Goal: Find contact information: Find contact information

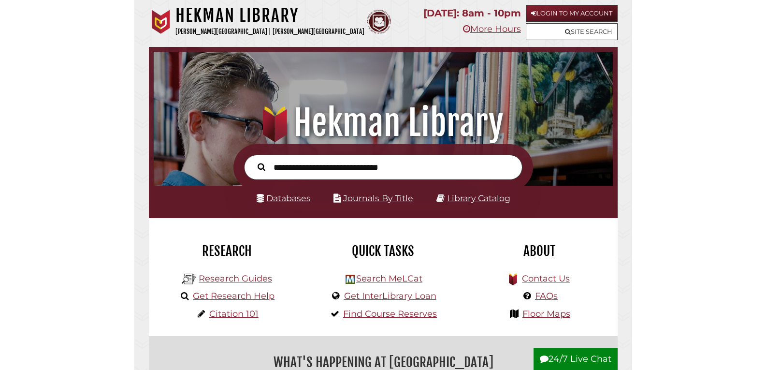
scroll to position [5, 5]
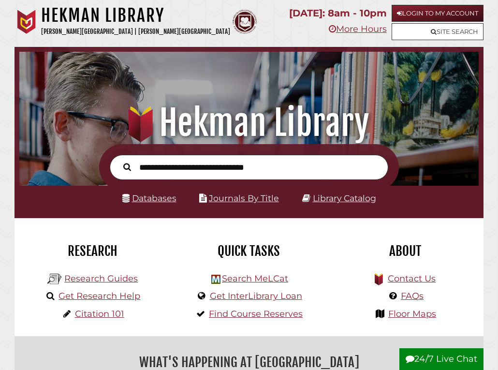
click at [426, 112] on h1 ".heklogo-cls-1 { fill: url(#linear-gradient); } .heklogo-cls-1, .heklogo-cls-2,…" at bounding box center [249, 122] width 444 height 43
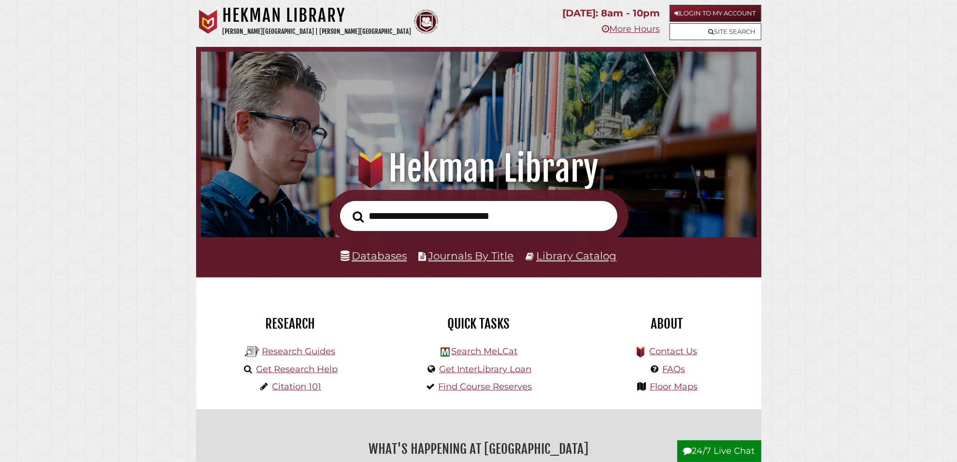
scroll to position [0, 0]
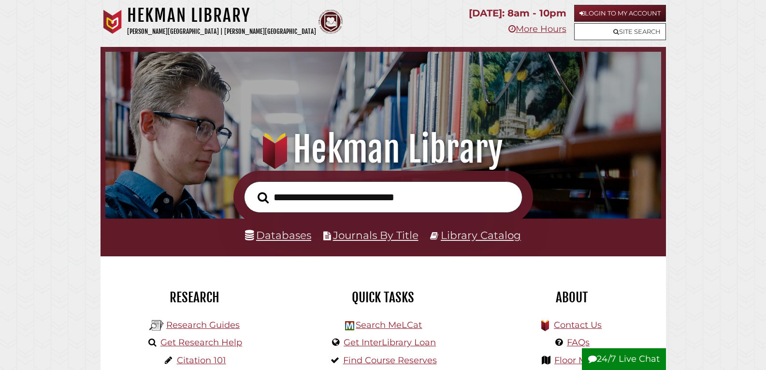
drag, startPoint x: 569, startPoint y: 2, endPoint x: 552, endPoint y: 101, distance: 100.6
click at [552, 101] on div ".heklogo-cls-1 { fill: url(#linear-gradient); } .heklogo-cls-1, .heklogo-cls-2,…" at bounding box center [382, 109] width 565 height 124
drag, startPoint x: 573, startPoint y: 51, endPoint x: 549, endPoint y: 94, distance: 48.9
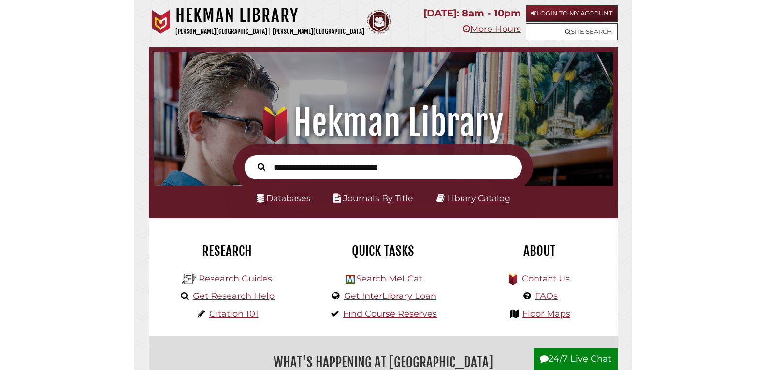
scroll to position [5, 5]
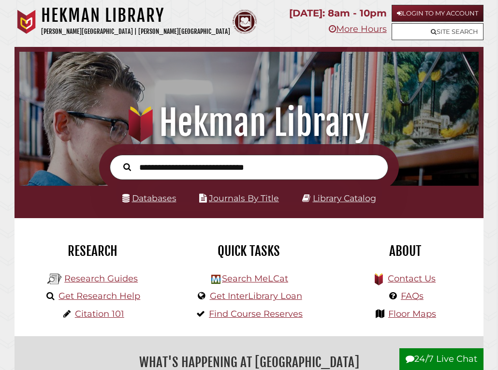
click at [415, 94] on div ".heklogo-cls-1 { fill: url(#linear-gradient); } .heklogo-cls-1, .heklogo-cls-2,…" at bounding box center [248, 95] width 469 height 97
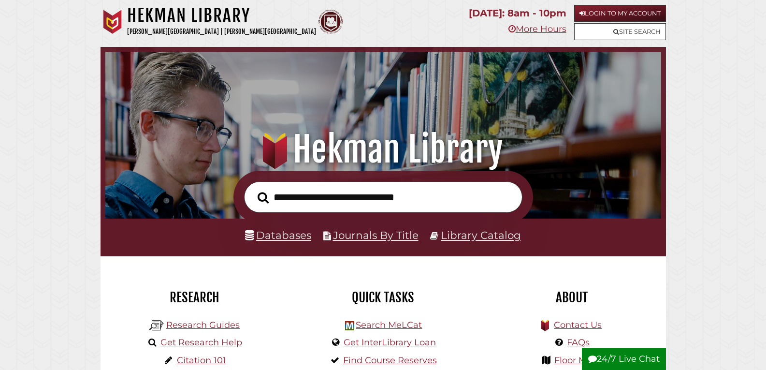
click at [651, 163] on div ".heklogo-cls-1 { fill: url(#linear-gradient); } .heklogo-cls-1, .heklogo-cls-2,…" at bounding box center [382, 109] width 565 height 124
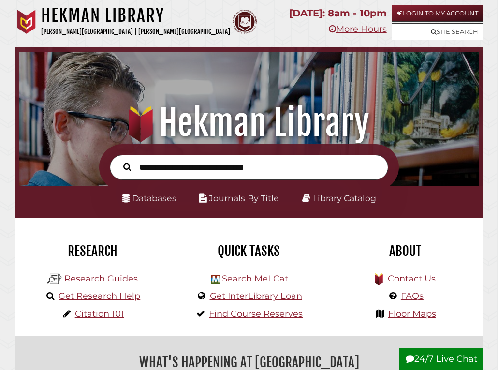
scroll to position [5, 5]
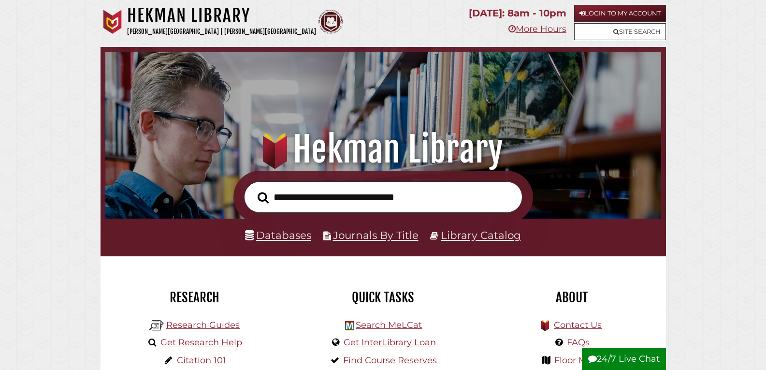
drag, startPoint x: 754, startPoint y: 0, endPoint x: 462, endPoint y: 33, distance: 293.7
click at [469, 27] on p "More Hours" at bounding box center [518, 29] width 98 height 15
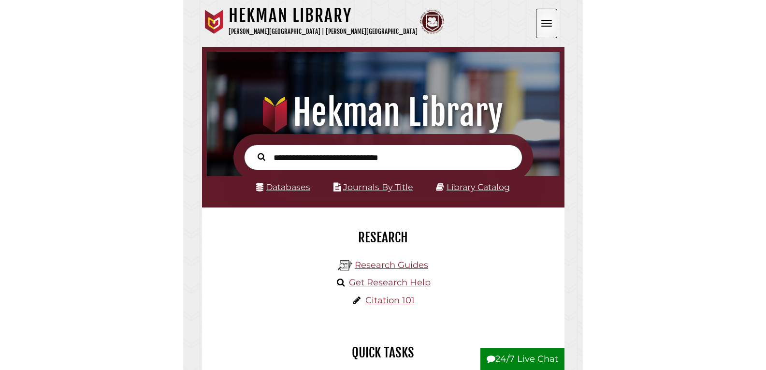
scroll to position [116, 348]
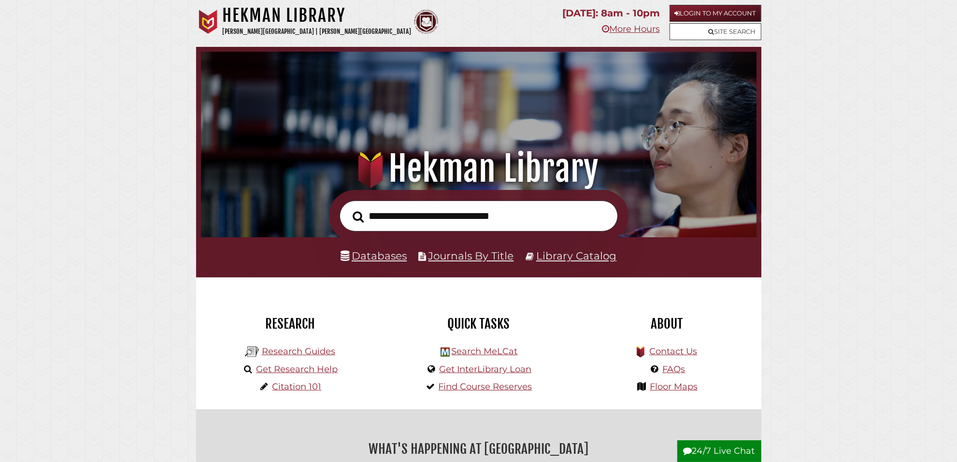
scroll to position [0, 0]
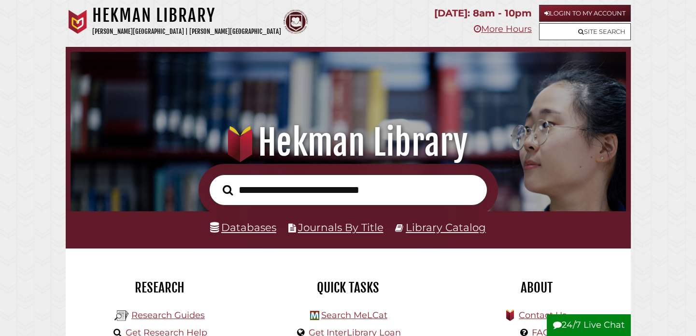
drag, startPoint x: 608, startPoint y: 0, endPoint x: 531, endPoint y: 130, distance: 151.0
click at [531, 130] on h1 ".heklogo-cls-1 { fill: url(#linear-gradient); } .heklogo-cls-1, .heklogo-cls-2,…" at bounding box center [348, 142] width 535 height 43
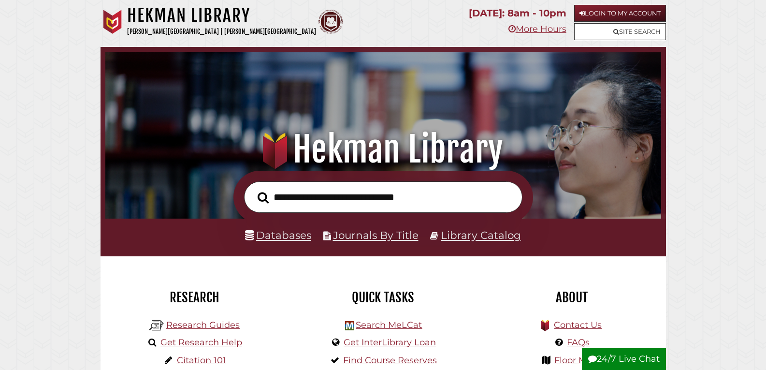
drag, startPoint x: 656, startPoint y: 2, endPoint x: 567, endPoint y: 114, distance: 143.0
click at [566, 115] on div ".heklogo-cls-1 { fill: url(#linear-gradient); } .heklogo-cls-1, .heklogo-cls-2,…" at bounding box center [382, 109] width 565 height 124
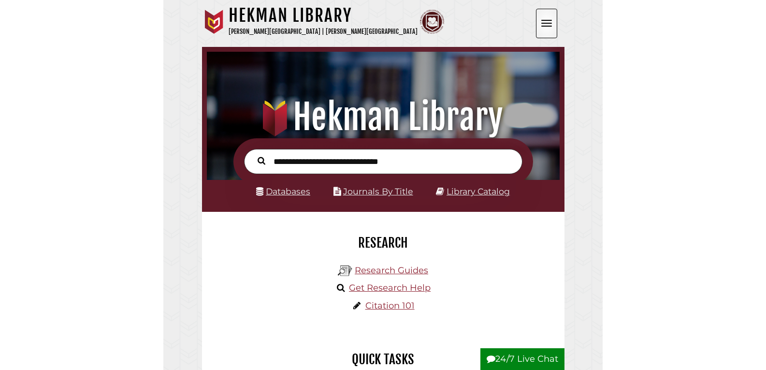
scroll to position [184, 551]
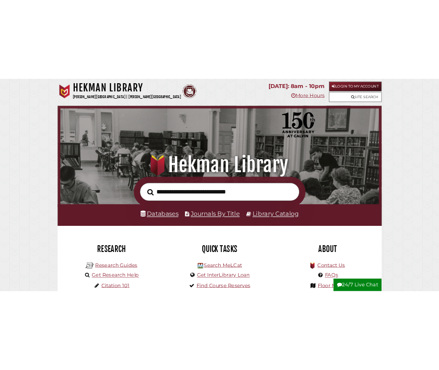
scroll to position [184, 551]
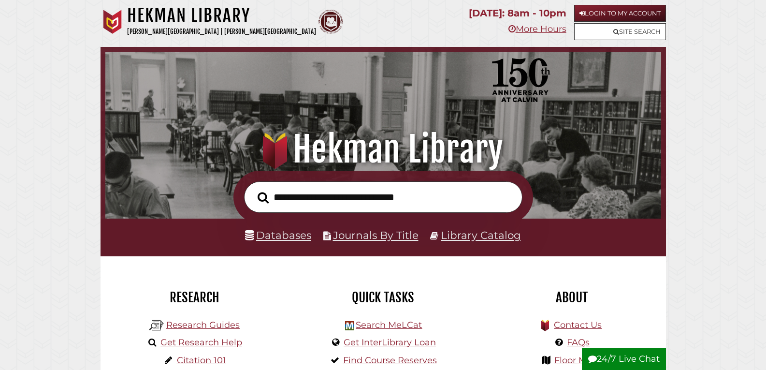
drag, startPoint x: 0, startPoint y: 0, endPoint x: 588, endPoint y: 115, distance: 599.0
click at [611, 152] on h1 ".heklogo-cls-1 { fill: url(#linear-gradient); } .heklogo-cls-1, .heklogo-cls-2,…" at bounding box center [382, 149] width 532 height 43
click at [610, 153] on h1 ".heklogo-cls-1 { fill: url(#linear-gradient); } .heklogo-cls-1, .heklogo-cls-2,…" at bounding box center [382, 149] width 532 height 43
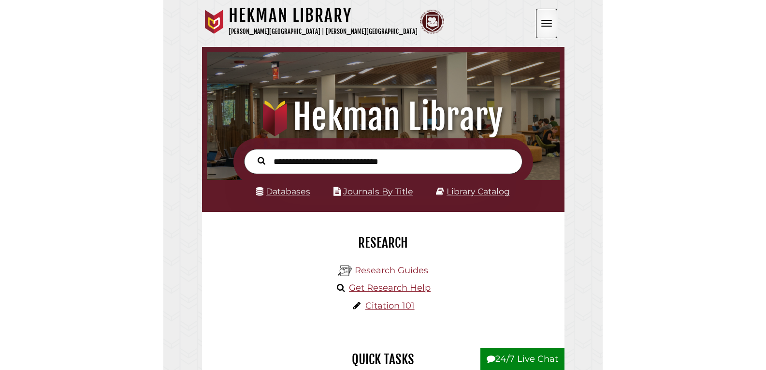
scroll to position [184, 551]
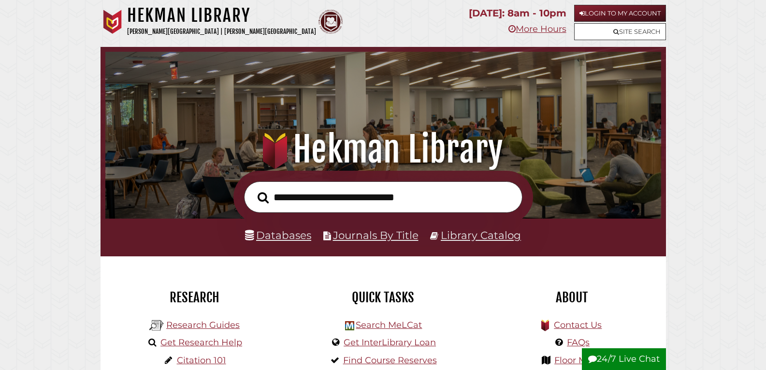
drag, startPoint x: 627, startPoint y: 133, endPoint x: 638, endPoint y: 147, distance: 17.9
click at [628, 147] on div ".heklogo-cls-1 { fill: url(#linear-gradient); } .heklogo-cls-1, .heklogo-cls-2,…" at bounding box center [382, 109] width 565 height 124
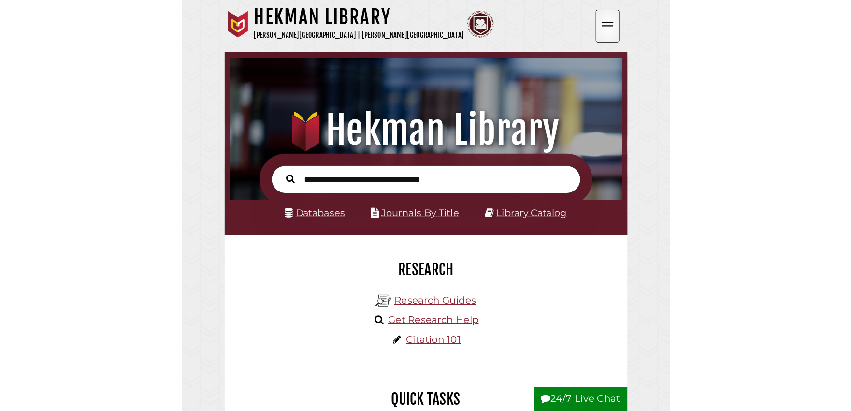
scroll to position [184, 551]
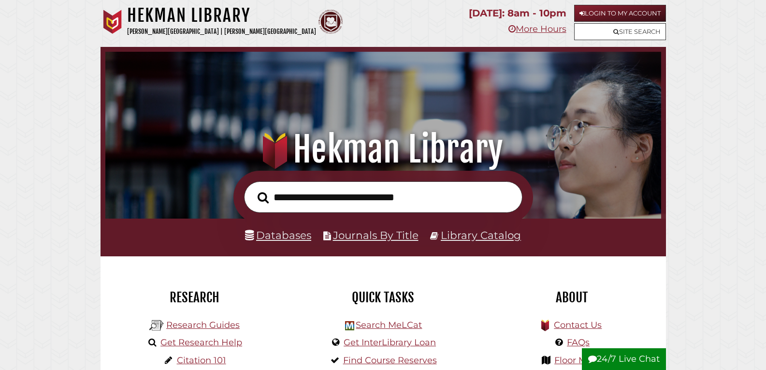
click at [619, 109] on div ".heklogo-cls-1 { fill: url(#linear-gradient); } .heklogo-cls-1, .heklogo-cls-2,…" at bounding box center [382, 109] width 565 height 124
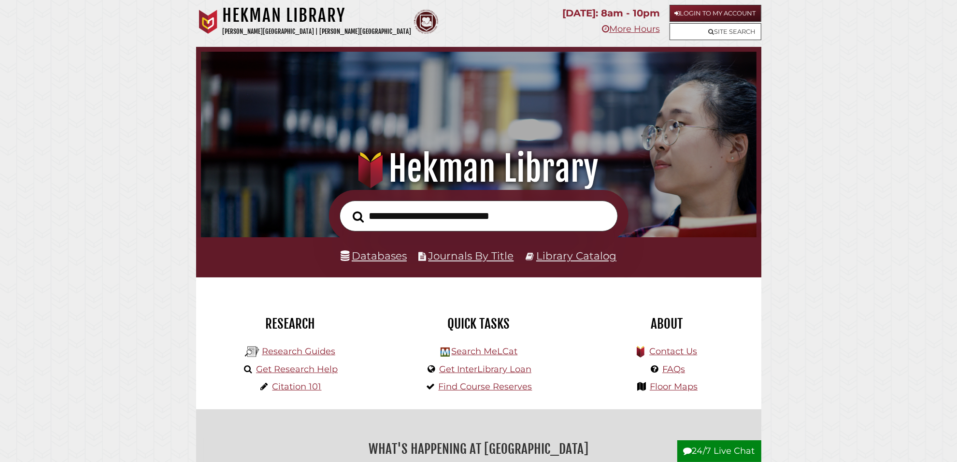
scroll to position [0, 0]
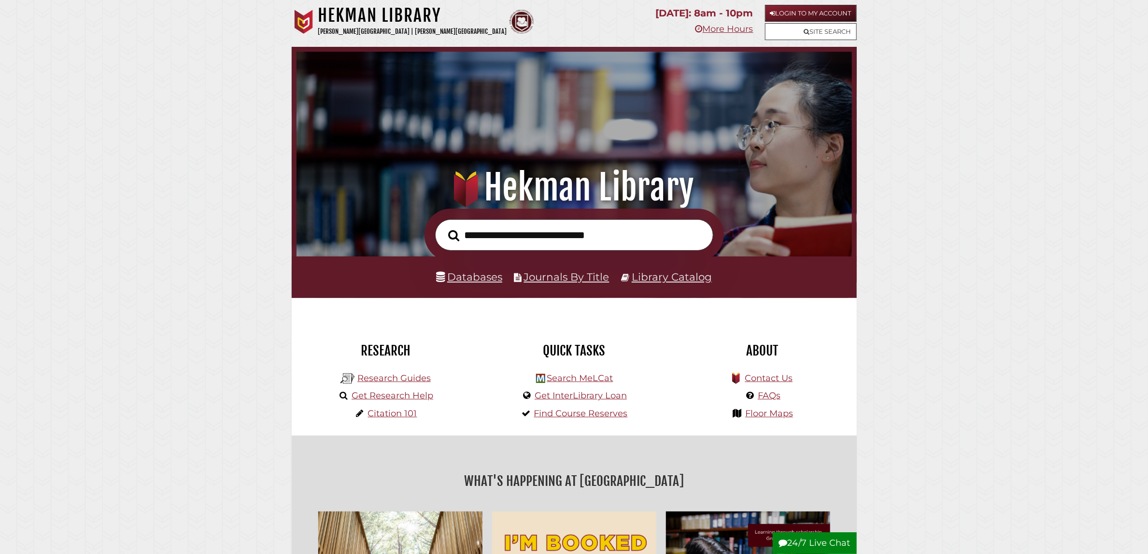
drag, startPoint x: 773, startPoint y: 1, endPoint x: 1046, endPoint y: 72, distance: 283.0
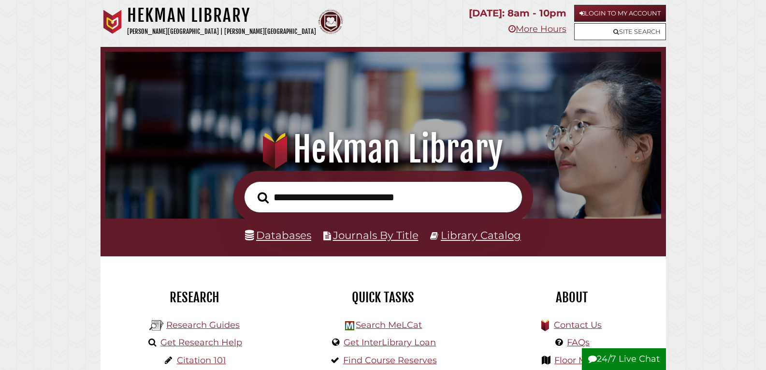
drag, startPoint x: 1146, startPoint y: 2, endPoint x: 605, endPoint y: 163, distance: 564.2
click at [605, 163] on h1 ".heklogo-cls-1 { fill: url(#linear-gradient); } .heklogo-cls-1, .heklogo-cls-2,…" at bounding box center [382, 149] width 532 height 43
click at [576, 115] on div ".heklogo-cls-1 { fill: url(#linear-gradient); } .heklogo-cls-1, .heklogo-cls-2,…" at bounding box center [382, 109] width 565 height 124
click at [491, 98] on div ".heklogo-cls-1 { fill: url(#linear-gradient); } .heklogo-cls-1, .heklogo-cls-2,…" at bounding box center [382, 109] width 565 height 124
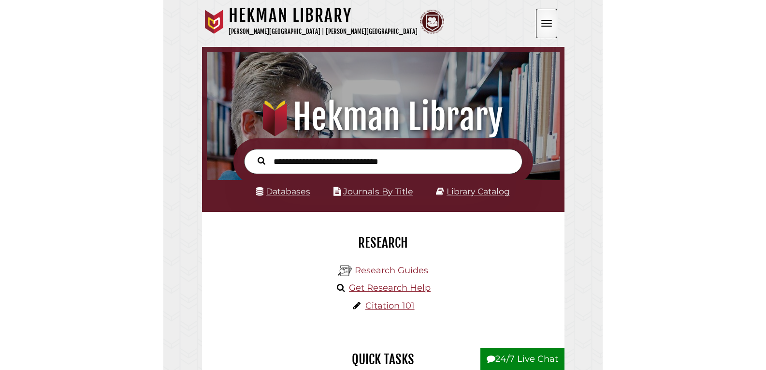
scroll to position [184, 551]
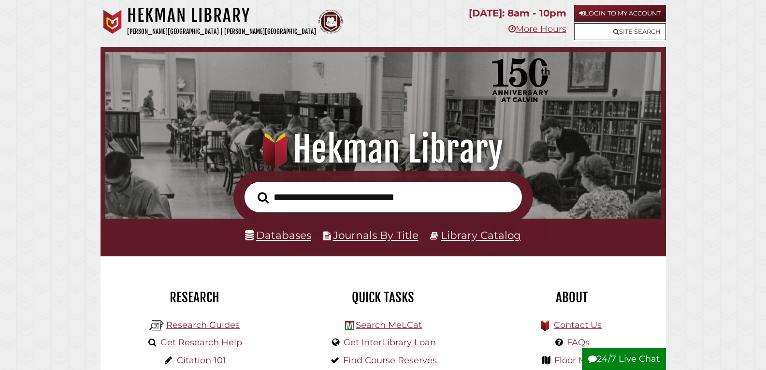
scroll to position [184, 551]
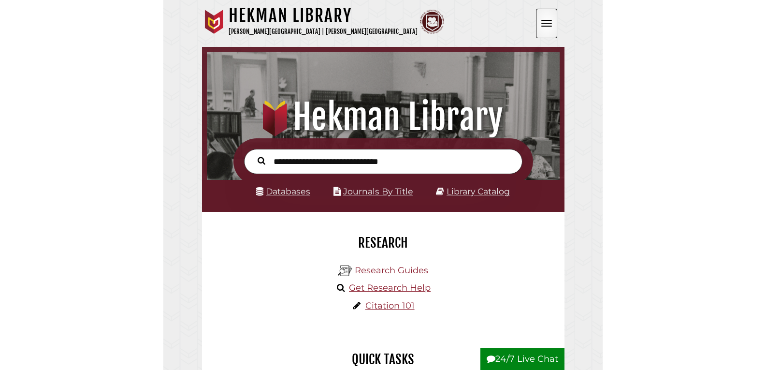
scroll to position [184, 551]
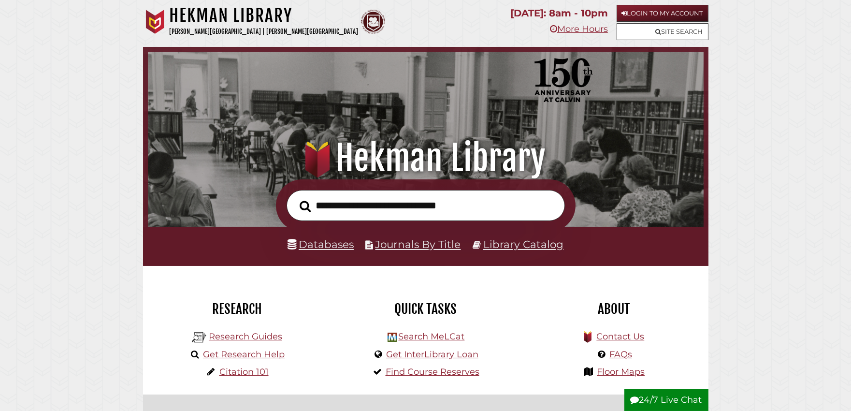
scroll to position [0, 0]
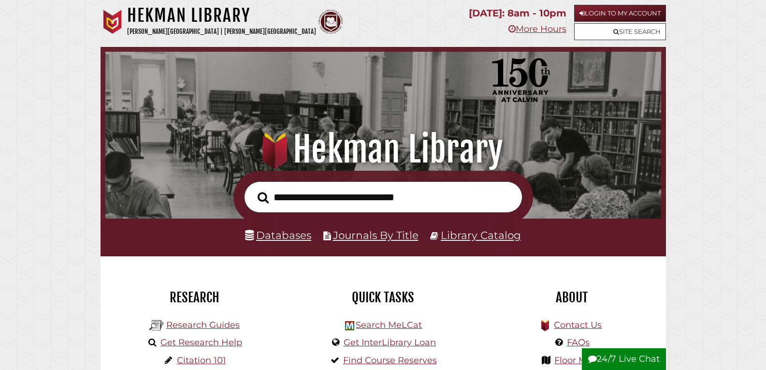
click at [595, 83] on div ".heklogo-cls-1 { fill: url(#linear-gradient); } .heklogo-cls-1, .heklogo-cls-2,…" at bounding box center [382, 109] width 565 height 124
click at [458, 92] on div ".heklogo-cls-1 { fill: url(#linear-gradient); } .heklogo-cls-1, .heklogo-cls-2,…" at bounding box center [382, 109] width 565 height 124
drag, startPoint x: 484, startPoint y: 107, endPoint x: 480, endPoint y: 96, distance: 11.5
click at [480, 96] on div ".heklogo-cls-1 { fill: url(#linear-gradient); } .heklogo-cls-1, .heklogo-cls-2,…" at bounding box center [382, 109] width 565 height 124
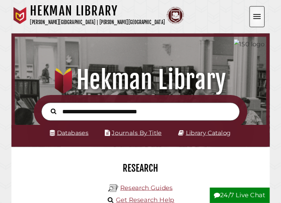
scroll to position [116, 348]
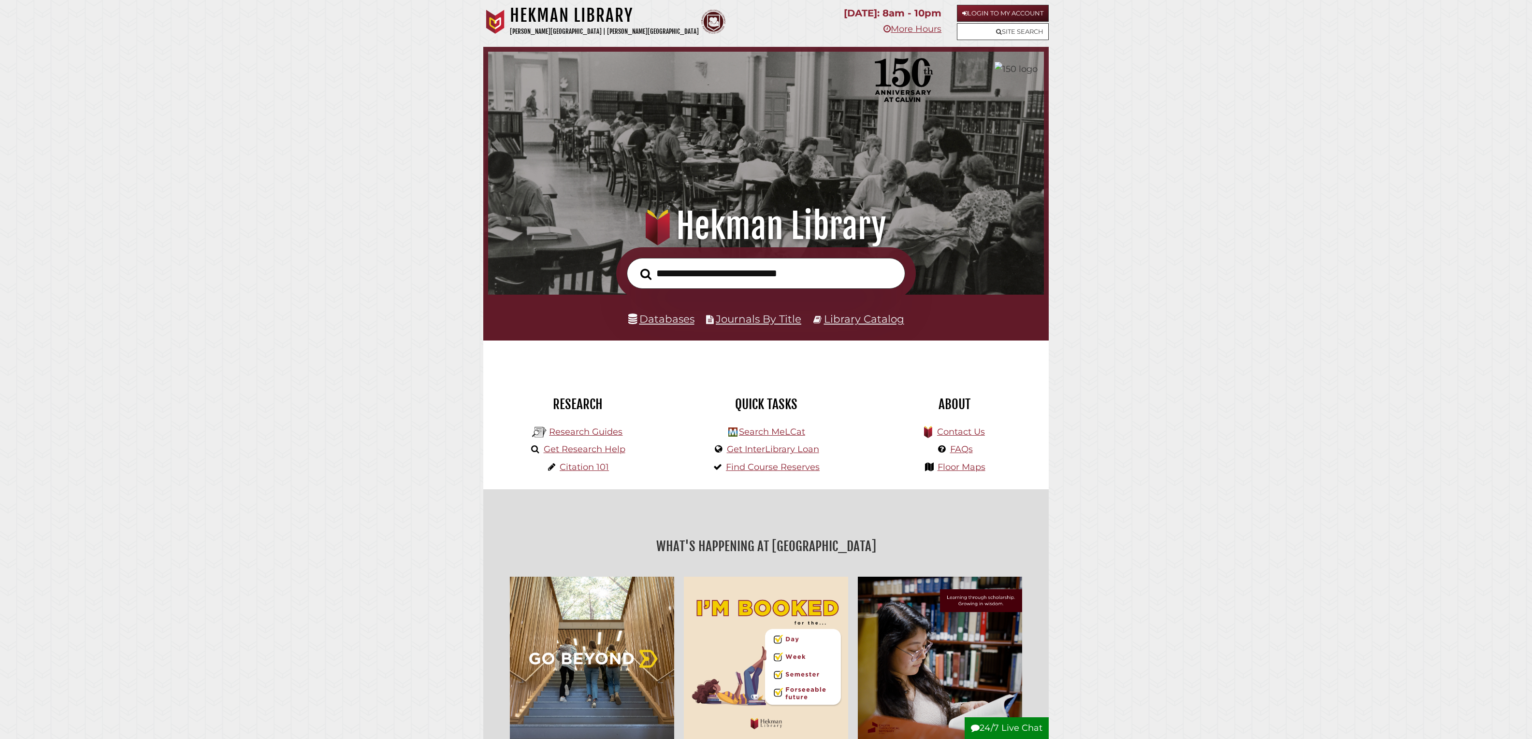
click at [538, 313] on div "Databases Journals By Title Library Catalog" at bounding box center [765, 317] width 565 height 45
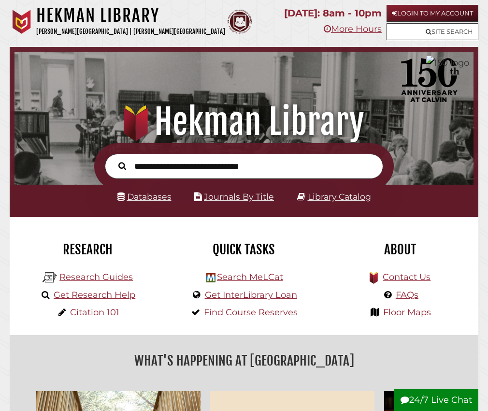
scroll to position [5, 5]
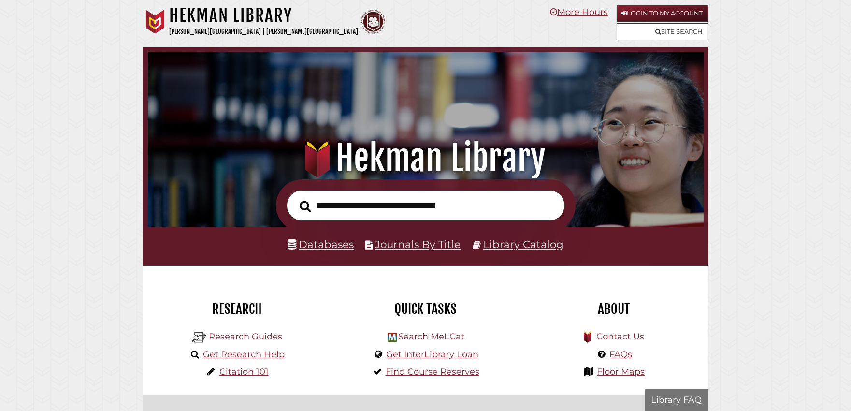
scroll to position [184, 551]
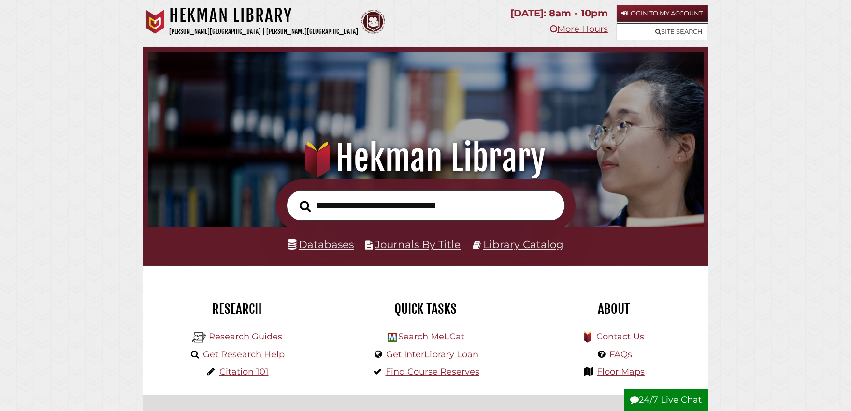
scroll to position [184, 551]
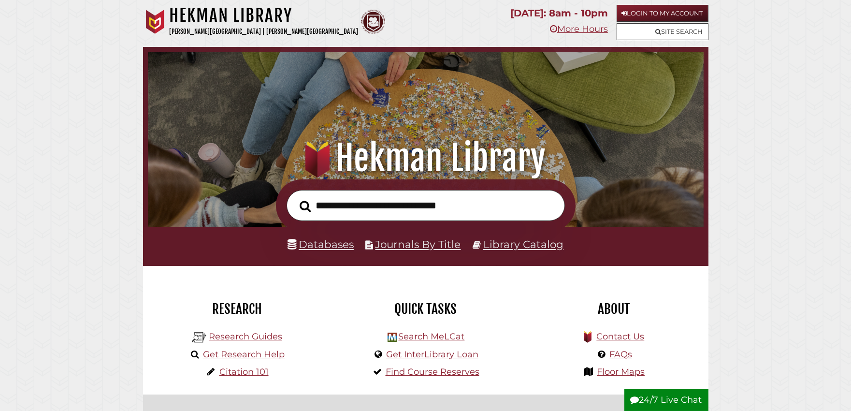
scroll to position [184, 551]
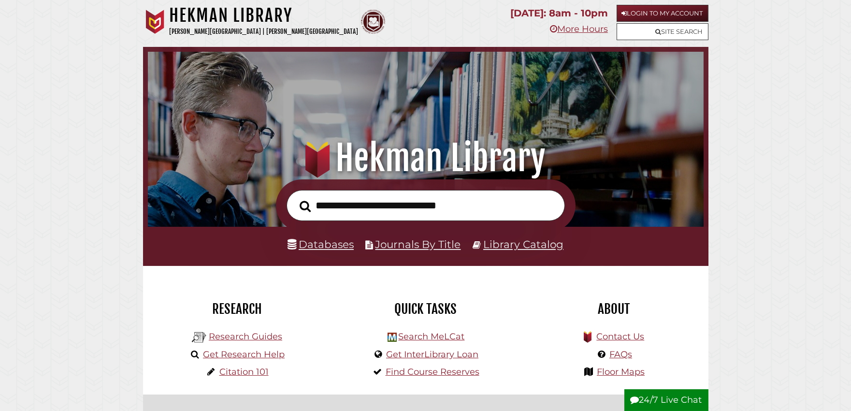
scroll to position [184, 551]
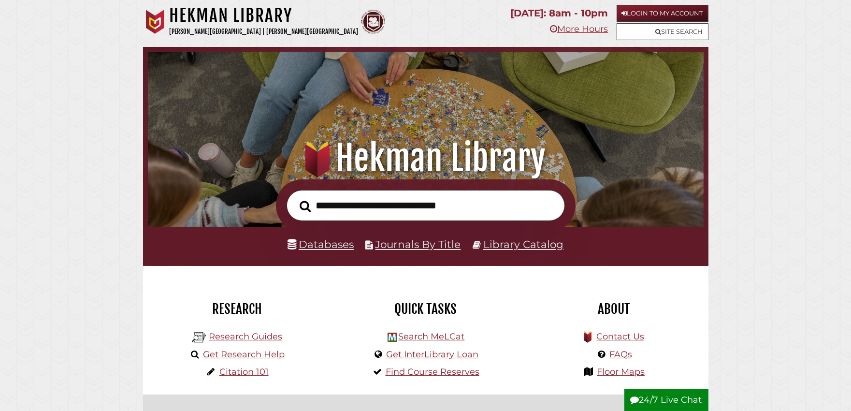
scroll to position [184, 551]
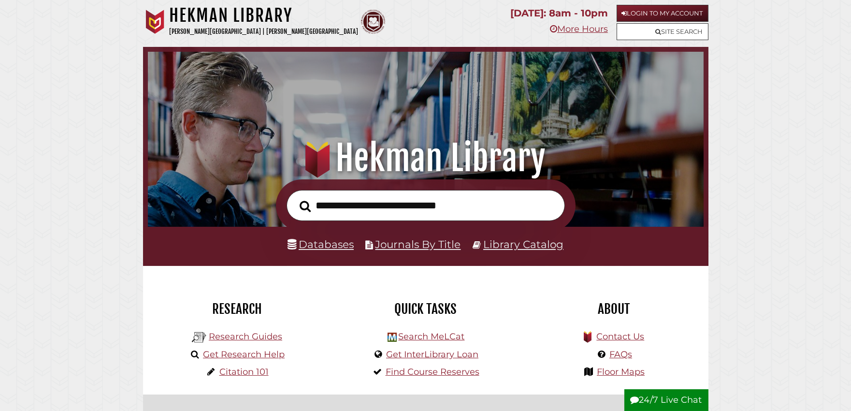
scroll to position [184, 551]
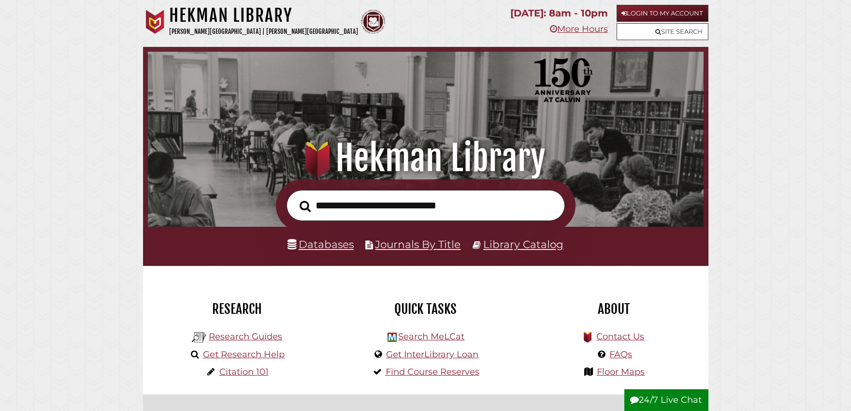
scroll to position [184, 551]
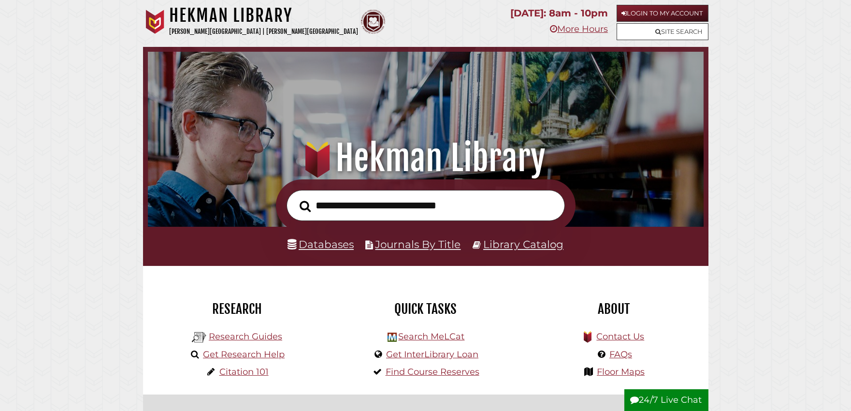
scroll to position [184, 551]
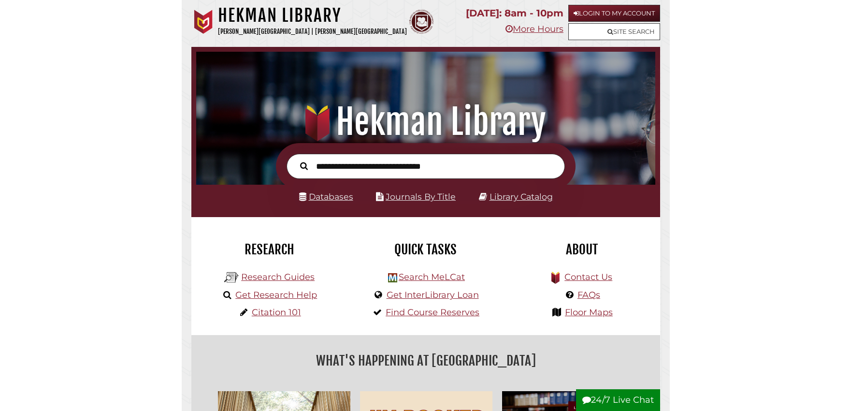
scroll to position [184, 551]
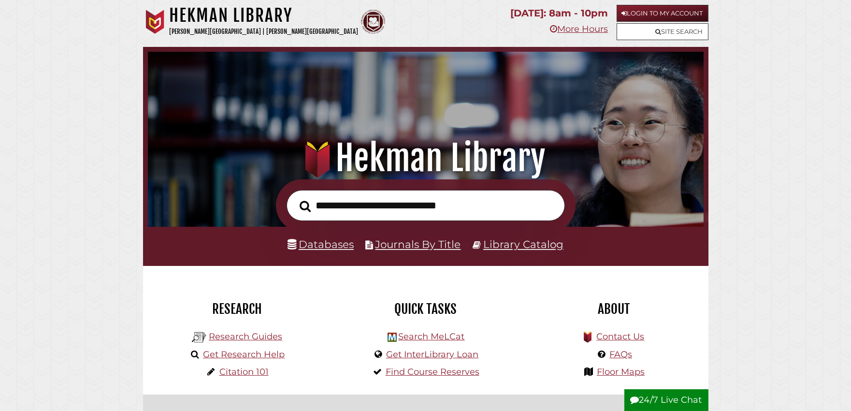
drag, startPoint x: 641, startPoint y: 118, endPoint x: 664, endPoint y: 113, distance: 23.3
click at [645, 118] on div ".heklogo-cls-1 { fill: url(#linear-gradient); } .heklogo-cls-1, .heklogo-cls-2,…" at bounding box center [425, 113] width 565 height 132
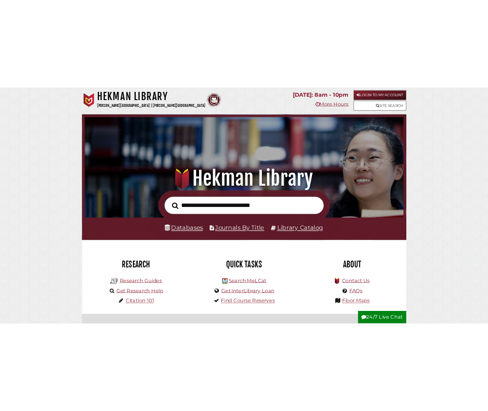
scroll to position [184, 551]
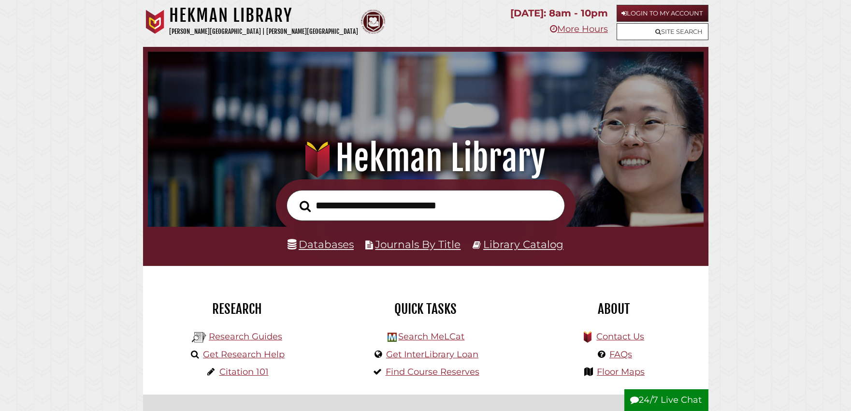
drag, startPoint x: 392, startPoint y: 100, endPoint x: 494, endPoint y: 341, distance: 261.1
click at [494, 342] on div "Search MeLCat Get InterLibrary Loan Find Course Reserves" at bounding box center [426, 356] width 174 height 58
drag, startPoint x: 549, startPoint y: 102, endPoint x: 613, endPoint y: 344, distance: 249.7
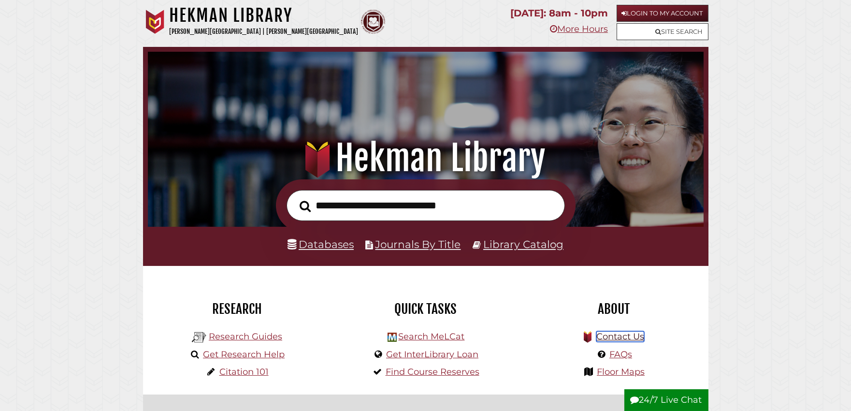
click at [614, 342] on link "Contact Us" at bounding box center [620, 336] width 48 height 11
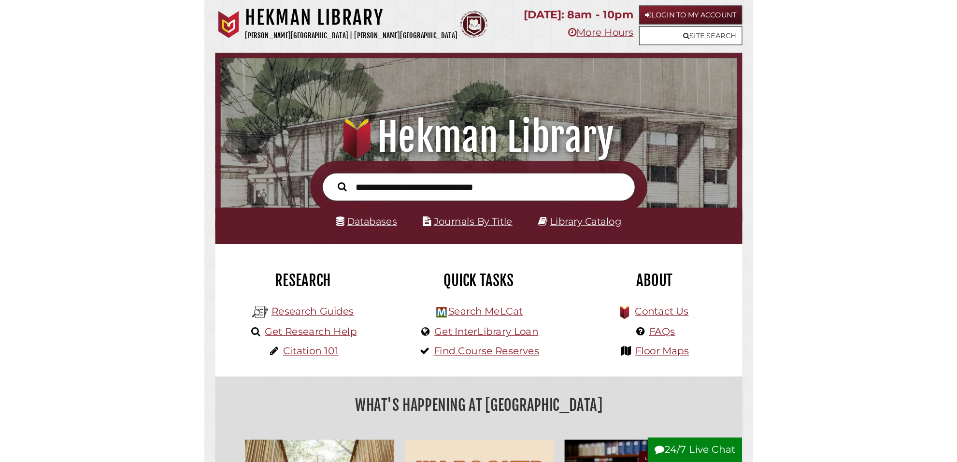
scroll to position [184, 551]
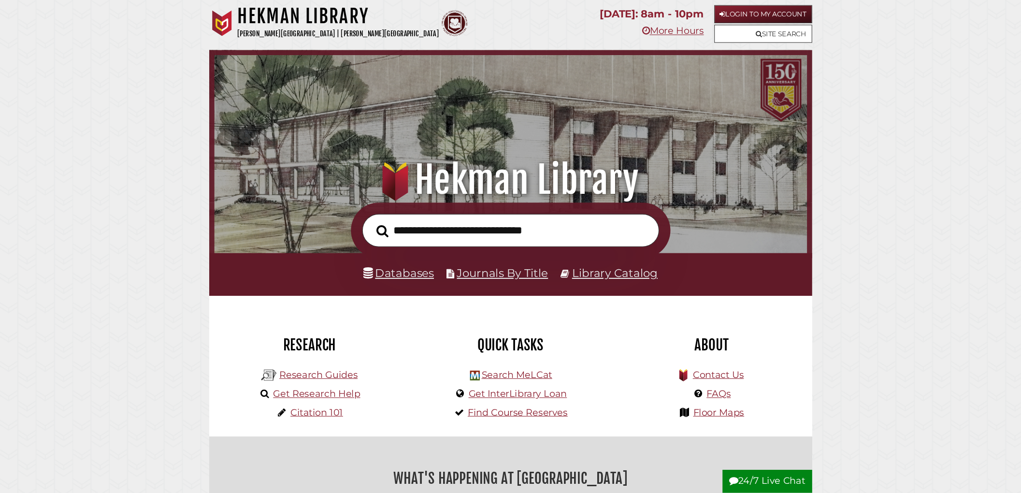
scroll to position [0, 0]
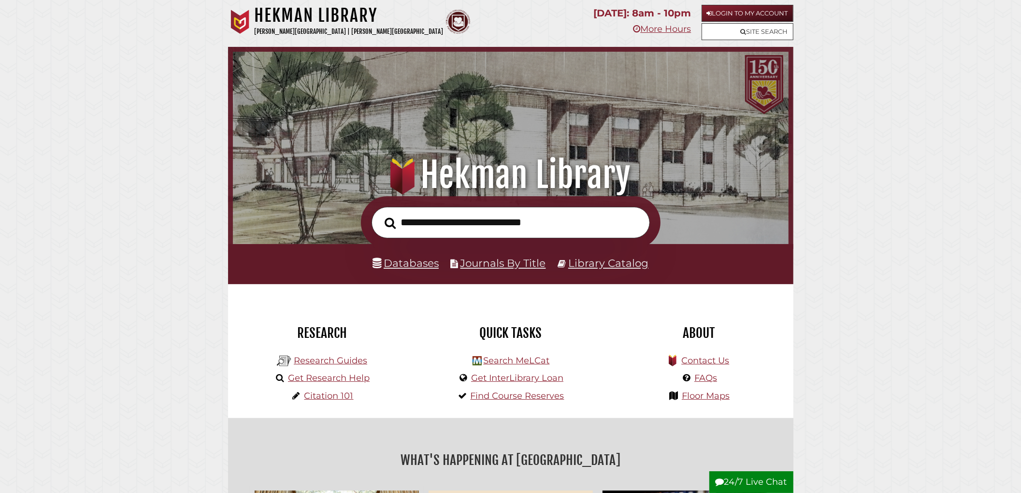
drag, startPoint x: 844, startPoint y: 0, endPoint x: 803, endPoint y: 180, distance: 184.7
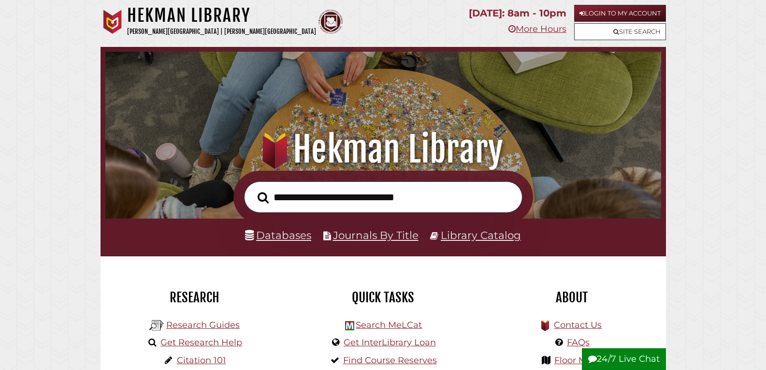
drag, startPoint x: 718, startPoint y: 96, endPoint x: 519, endPoint y: 108, distance: 199.0
click at [519, 108] on div ".heklogo-cls-1 { fill: url(#linear-gradient); } .heklogo-cls-1, .heklogo-cls-2,…" at bounding box center [382, 109] width 565 height 124
click at [602, 184] on div at bounding box center [382, 197] width 565 height 53
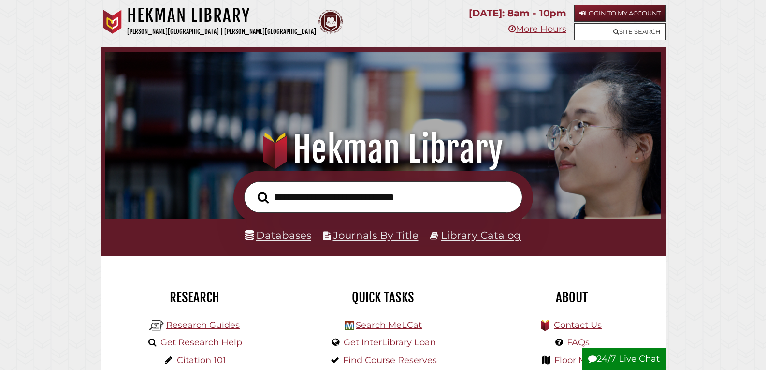
scroll to position [184, 551]
click at [641, 93] on div ".heklogo-cls-1 { fill: url(#linear-gradient); } .heklogo-cls-1, .heklogo-cls-2,…" at bounding box center [382, 109] width 565 height 124
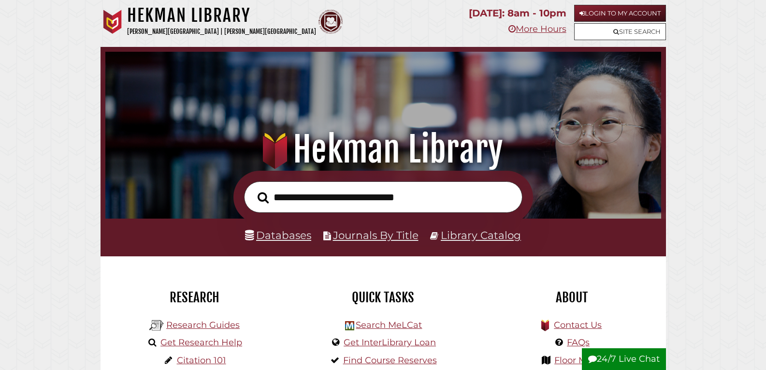
click at [620, 127] on div ".heklogo-cls-1 { fill: url(#linear-gradient); } .heklogo-cls-1, .heklogo-cls-2,…" at bounding box center [382, 109] width 565 height 124
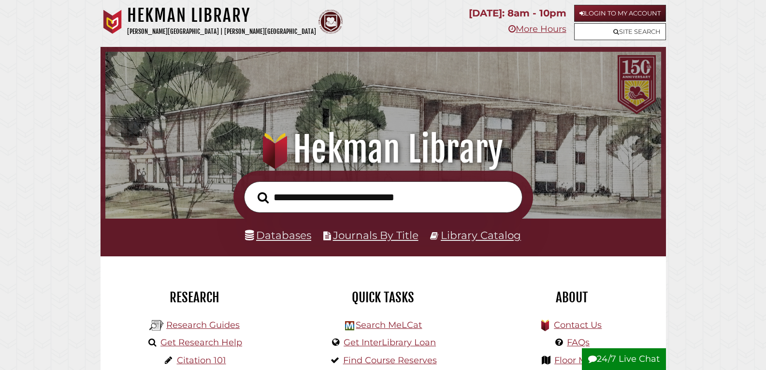
scroll to position [184, 551]
click at [645, 107] on div ".heklogo-cls-1 { fill: url(#linear-gradient); } .heklogo-cls-1, .heklogo-cls-2,…" at bounding box center [382, 109] width 565 height 124
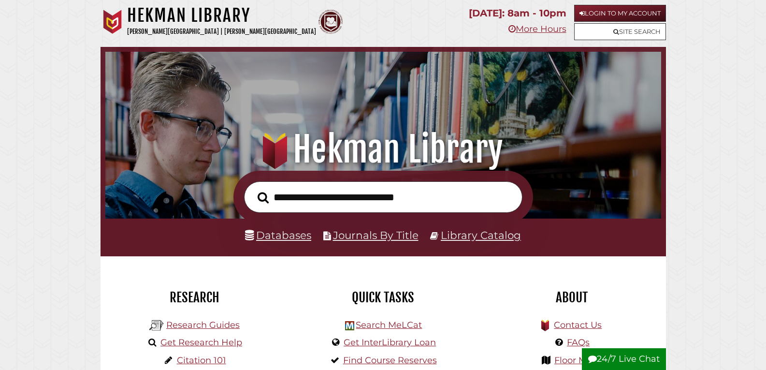
scroll to position [184, 551]
click at [401, 117] on div ".heklogo-cls-1 { fill: url(#linear-gradient); } .heklogo-cls-1, .heklogo-cls-2,…" at bounding box center [382, 109] width 565 height 124
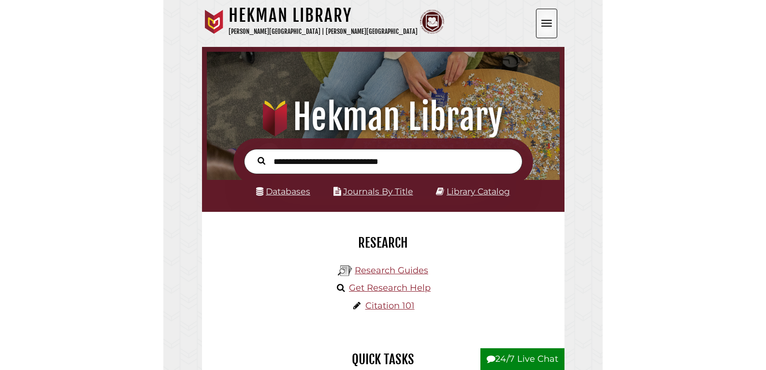
scroll to position [184, 551]
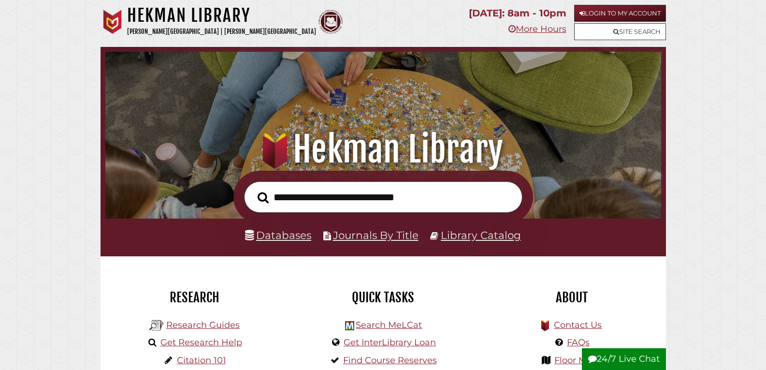
click at [441, 117] on div ".heklogo-cls-1 { fill: url(#linear-gradient); } .heklogo-cls-1, .heklogo-cls-2,…" at bounding box center [382, 109] width 565 height 124
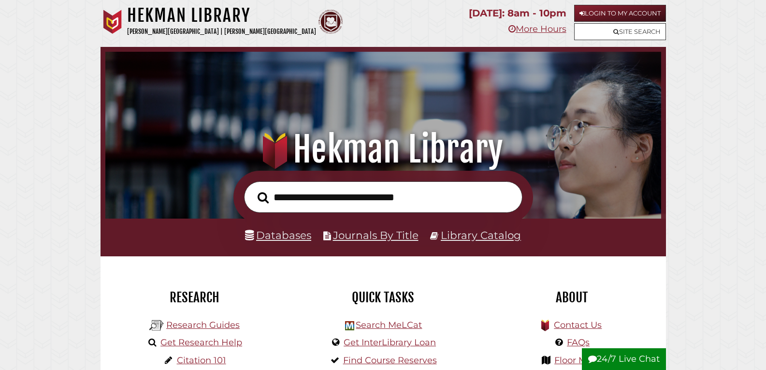
scroll to position [184, 551]
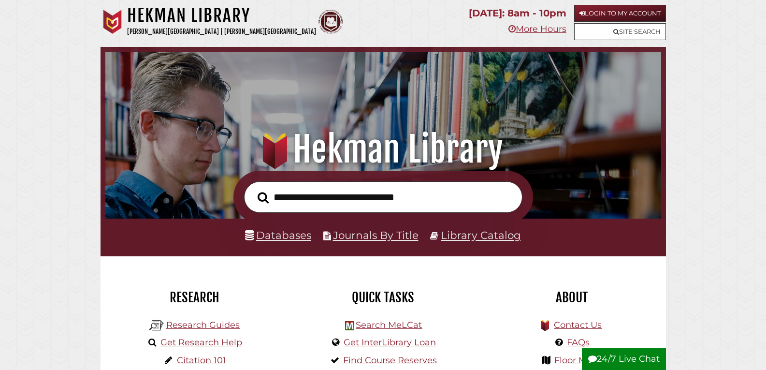
scroll to position [184, 551]
drag, startPoint x: 628, startPoint y: 134, endPoint x: 678, endPoint y: 161, distance: 57.1
click at [636, 141] on h1 ".heklogo-cls-1 { fill: url(#linear-gradient); } .heklogo-cls-1, .heklogo-cls-2,…" at bounding box center [382, 149] width 532 height 43
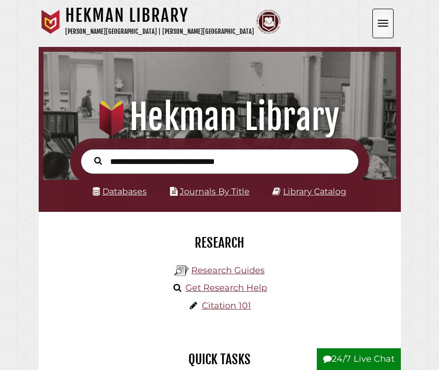
scroll to position [184, 551]
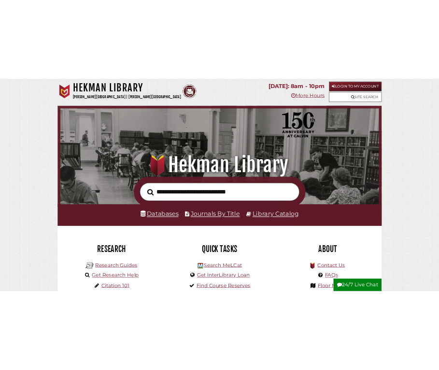
scroll to position [184, 551]
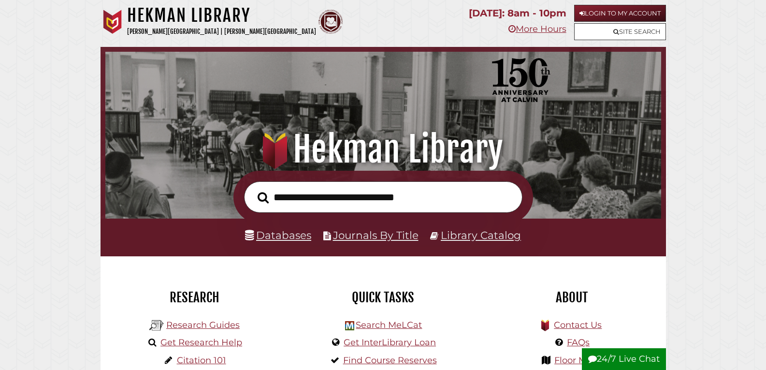
drag, startPoint x: 515, startPoint y: 0, endPoint x: 469, endPoint y: 93, distance: 103.7
drag, startPoint x: 649, startPoint y: 134, endPoint x: 578, endPoint y: 54, distance: 107.4
click at [649, 135] on div ".heklogo-cls-1 { fill: url(#linear-gradient); } .heklogo-cls-1, .heklogo-cls-2,…" at bounding box center [382, 109] width 565 height 124
